Goal: Complete application form

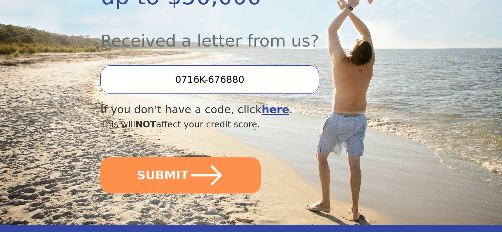
scroll to position [330, 0]
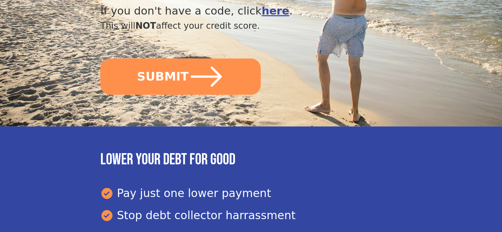
click at [168, 75] on button "SUBMIT" at bounding box center [180, 76] width 160 height 36
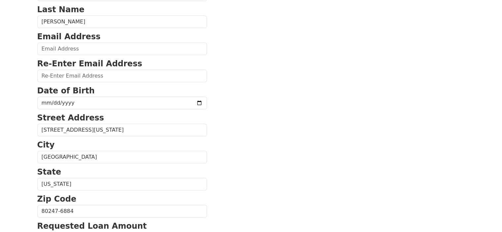
scroll to position [99, 0]
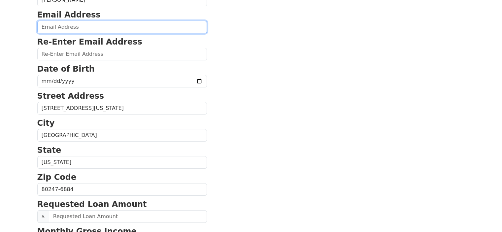
click at [76, 26] on input "email" at bounding box center [122, 27] width 170 height 13
type input "meetsivaram@gmail.com"
type input "(720) 742-5233"
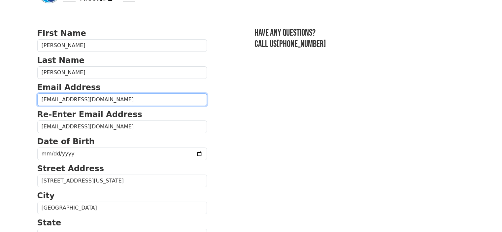
scroll to position [132, 0]
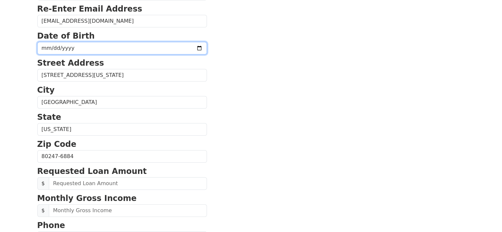
click at [81, 48] on input "date" at bounding box center [122, 48] width 170 height 13
type input "1985-07-20"
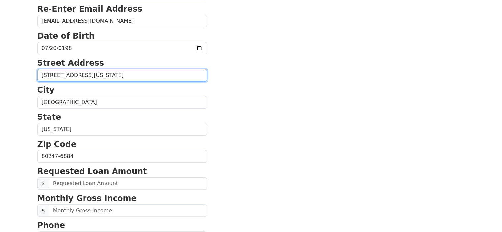
click at [137, 75] on input "9123 E Mississippi Ave Apt 17-103" at bounding box center [122, 75] width 170 height 13
drag, startPoint x: 139, startPoint y: 74, endPoint x: 0, endPoint y: 74, distance: 138.8
type input "9903 E Jewell Ave"
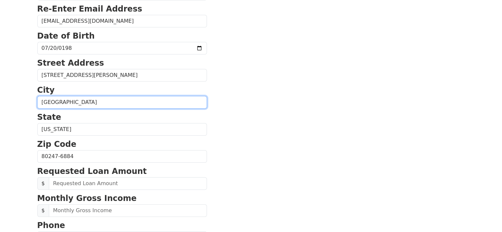
drag, startPoint x: 69, startPoint y: 102, endPoint x: 0, endPoint y: 102, distance: 69.3
type input "Aurora"
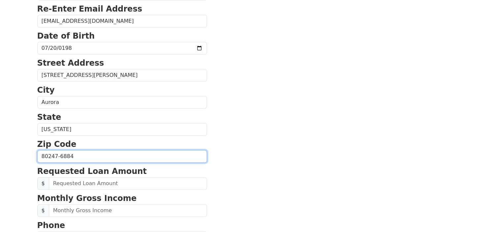
click at [90, 154] on input "80247-6884" at bounding box center [122, 156] width 170 height 13
type input "80247"
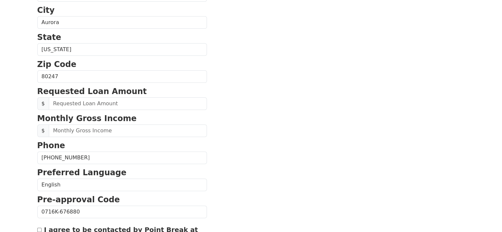
scroll to position [231, 0]
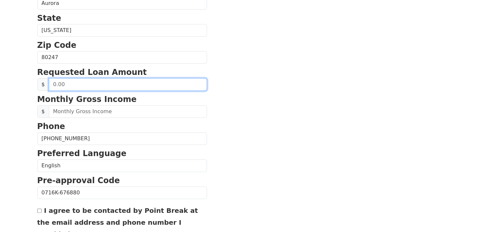
click at [109, 80] on input "text" at bounding box center [128, 84] width 158 height 13
type input "20,000.00"
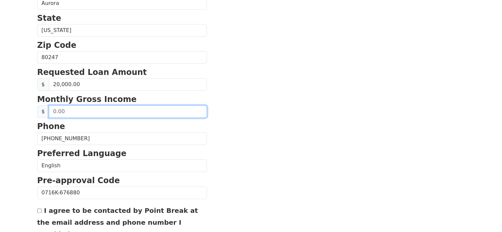
click at [76, 110] on input "text" at bounding box center [128, 111] width 158 height 13
click at [53, 109] on input "text" at bounding box center [128, 111] width 158 height 13
click at [52, 108] on input "text" at bounding box center [128, 111] width 158 height 13
click at [75, 108] on input "text" at bounding box center [128, 111] width 158 height 13
drag, startPoint x: 74, startPoint y: 111, endPoint x: 27, endPoint y: 111, distance: 46.8
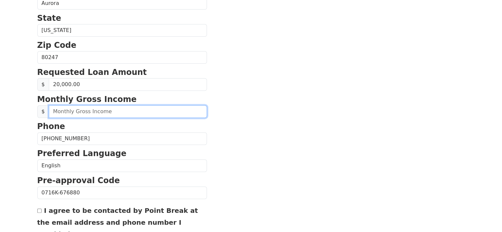
type input "5,333.00"
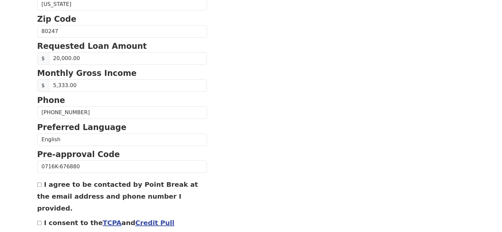
scroll to position [290, 0]
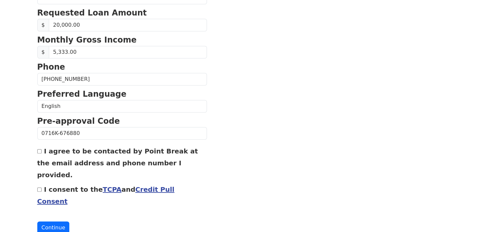
click at [39, 149] on input "I agree to be contacted by Point Break at the email address and phone number I …" at bounding box center [39, 151] width 4 height 4
checkbox input "true"
click at [39, 187] on input "I consent to the TCPA and Credit Pull Consent" at bounding box center [39, 189] width 4 height 4
checkbox input "true"
click at [49, 221] on button "Continue" at bounding box center [53, 227] width 32 height 13
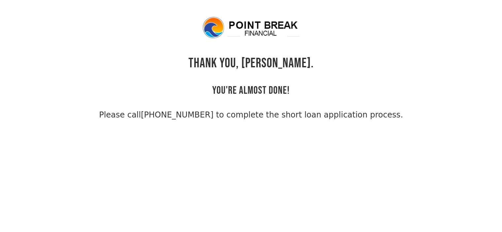
drag, startPoint x: 127, startPoint y: 112, endPoint x: 404, endPoint y: 110, distance: 277.4
click at [404, 110] on div "THANK YOU, [PERSON_NAME]. YOU'RE ALMOST DONE! Please call [PHONE_NUMBER] to com…" at bounding box center [250, 68] width 427 height 105
drag, startPoint x: 404, startPoint y: 116, endPoint x: 400, endPoint y: 118, distance: 4.8
click at [404, 116] on div "THANK YOU, [PERSON_NAME]. YOU'RE ALMOST DONE! Please call [PHONE_NUMBER] to com…" at bounding box center [250, 68] width 427 height 105
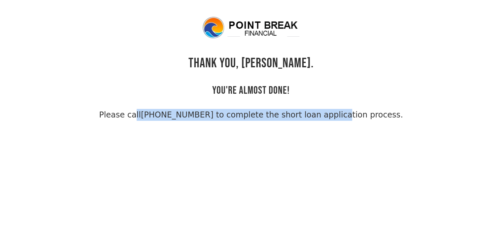
drag, startPoint x: 118, startPoint y: 113, endPoint x: 344, endPoint y: 115, distance: 225.9
click at [344, 115] on span "Please call [PHONE_NUMBER] to complete the short loan application process." at bounding box center [251, 115] width 304 height 12
click at [353, 116] on link "[PHONE_NUMBER] to complete the short loan application process." at bounding box center [272, 114] width 262 height 9
click at [227, 149] on body "THANK YOU, [PERSON_NAME]. YOU'RE ALMOST DONE! Please call [PHONE_NUMBER] to com…" at bounding box center [251, 132] width 502 height 232
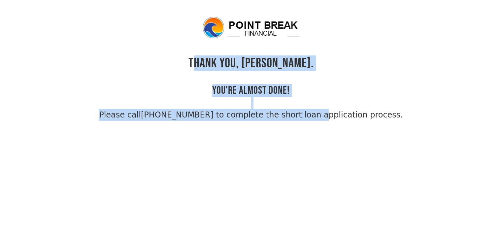
drag, startPoint x: 216, startPoint y: 59, endPoint x: 321, endPoint y: 97, distance: 111.0
click at [321, 97] on div "THANK YOU, [PERSON_NAME]. YOU'RE ALMOST DONE! Please call [PHONE_NUMBER] to com…" at bounding box center [250, 68] width 427 height 105
click at [327, 114] on link "[PHONE_NUMBER] to complete the short loan application process." at bounding box center [272, 114] width 262 height 9
click at [209, 161] on body "THANK YOU, [PERSON_NAME]. YOU'RE ALMOST DONE! Please call [PHONE_NUMBER] to com…" at bounding box center [251, 132] width 502 height 232
